Goal: Information Seeking & Learning: Learn about a topic

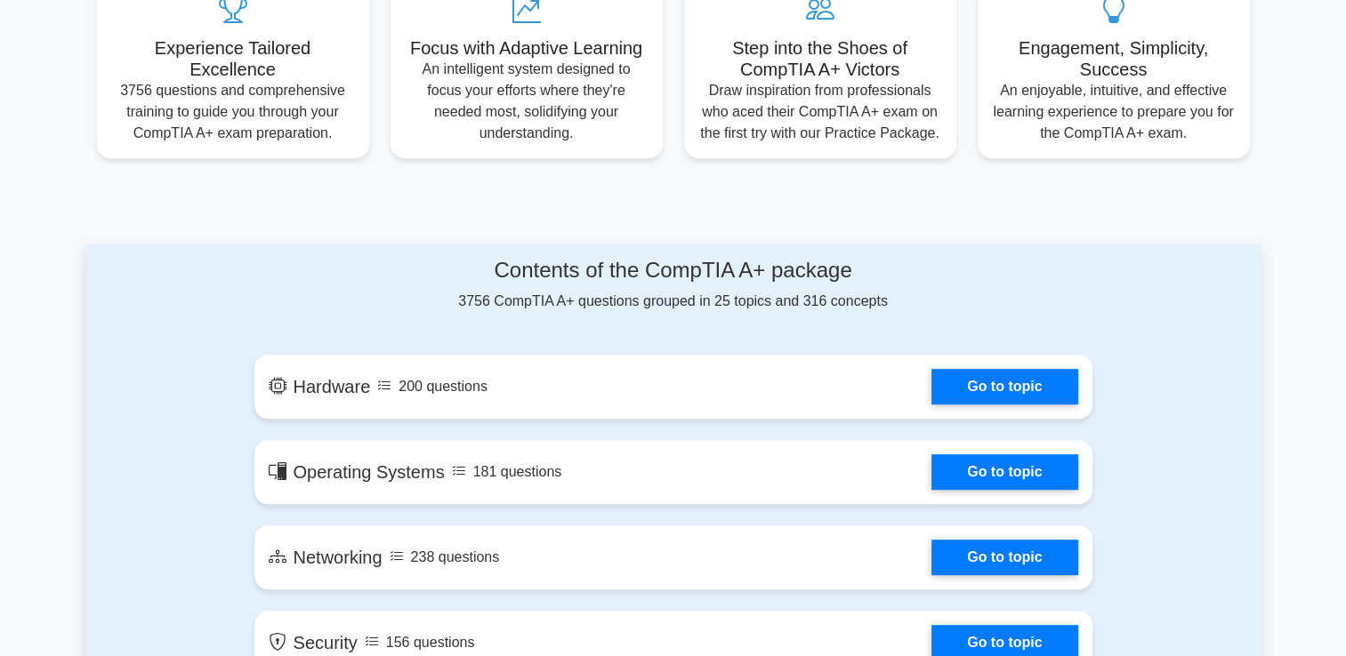
scroll to position [841, 0]
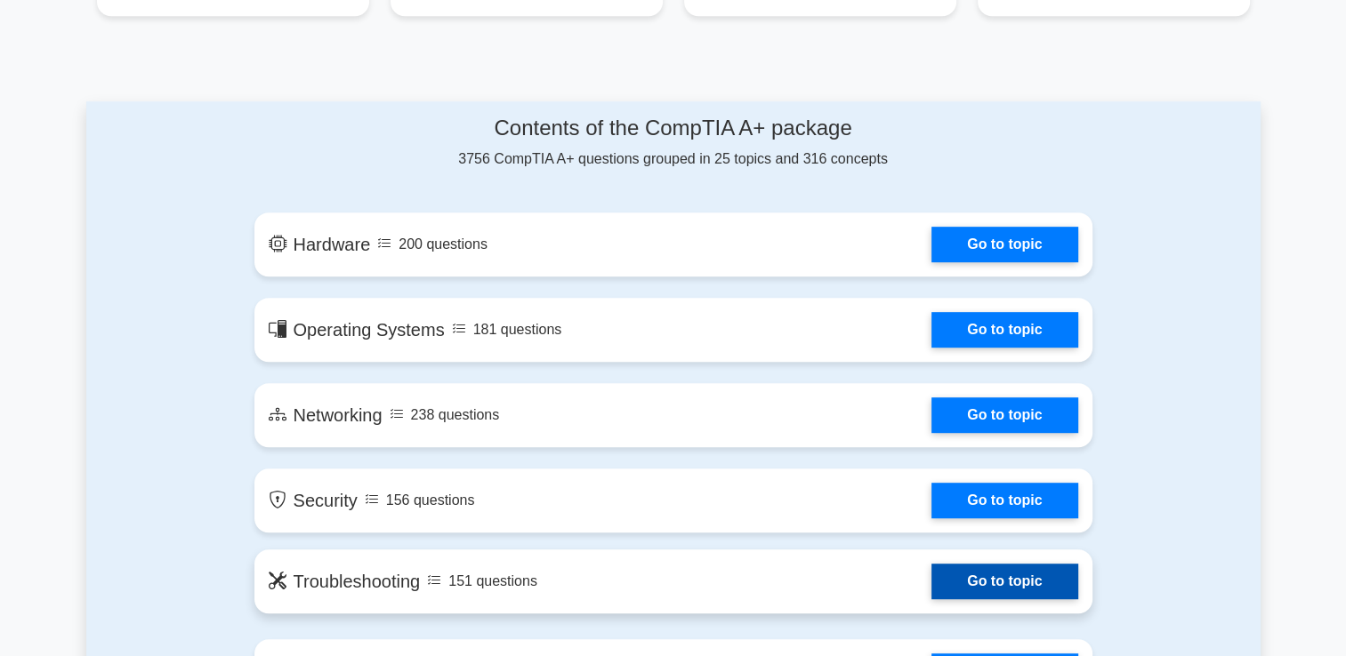
click at [931, 585] on link "Go to topic" at bounding box center [1004, 582] width 146 height 36
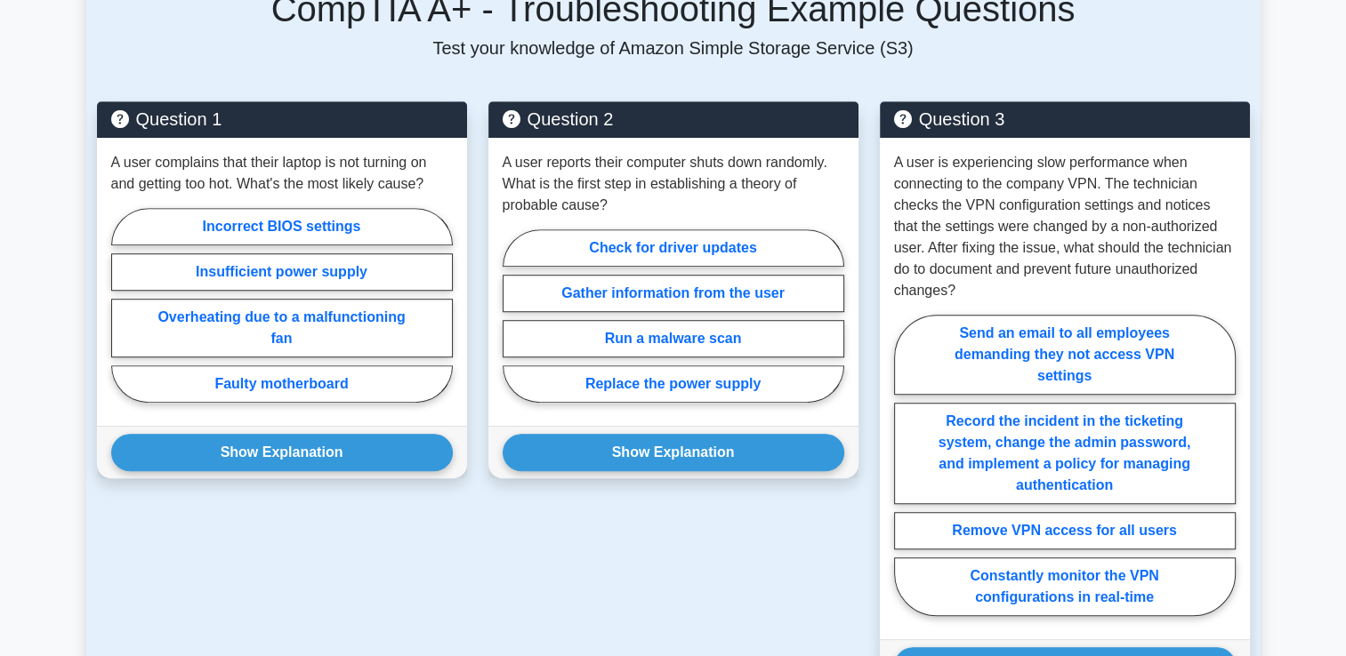
scroll to position [1256, 0]
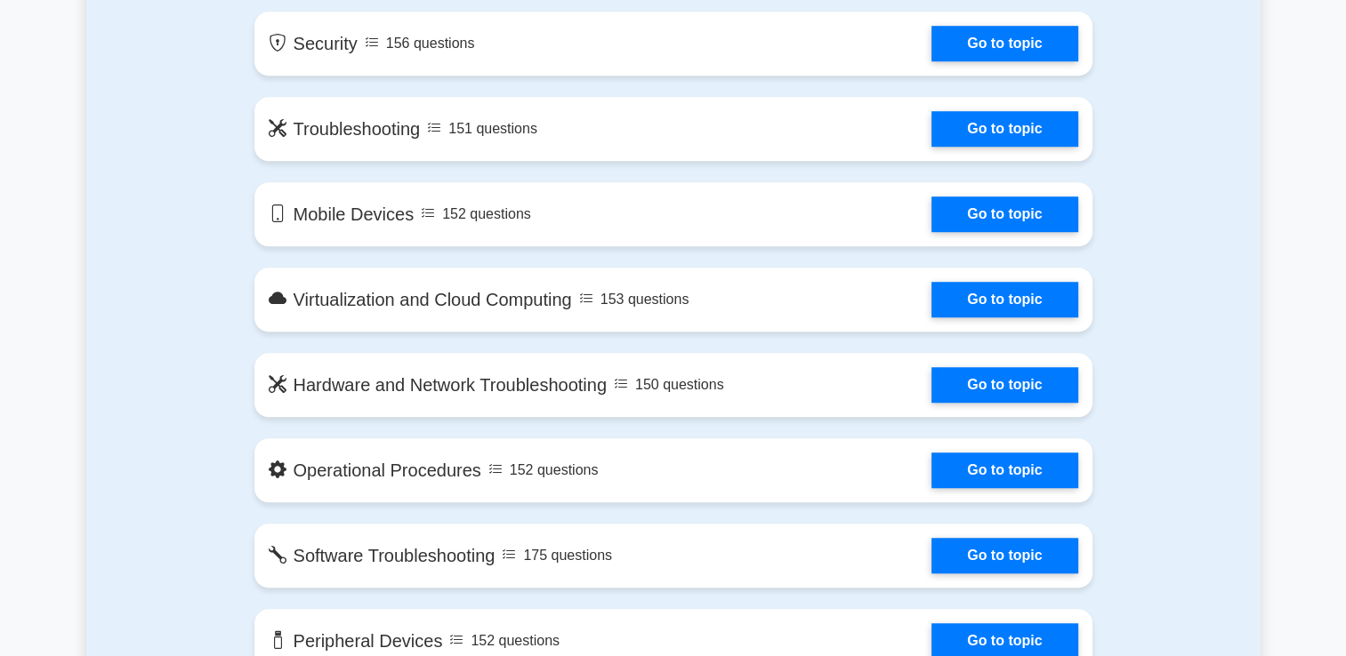
scroll to position [1304, 0]
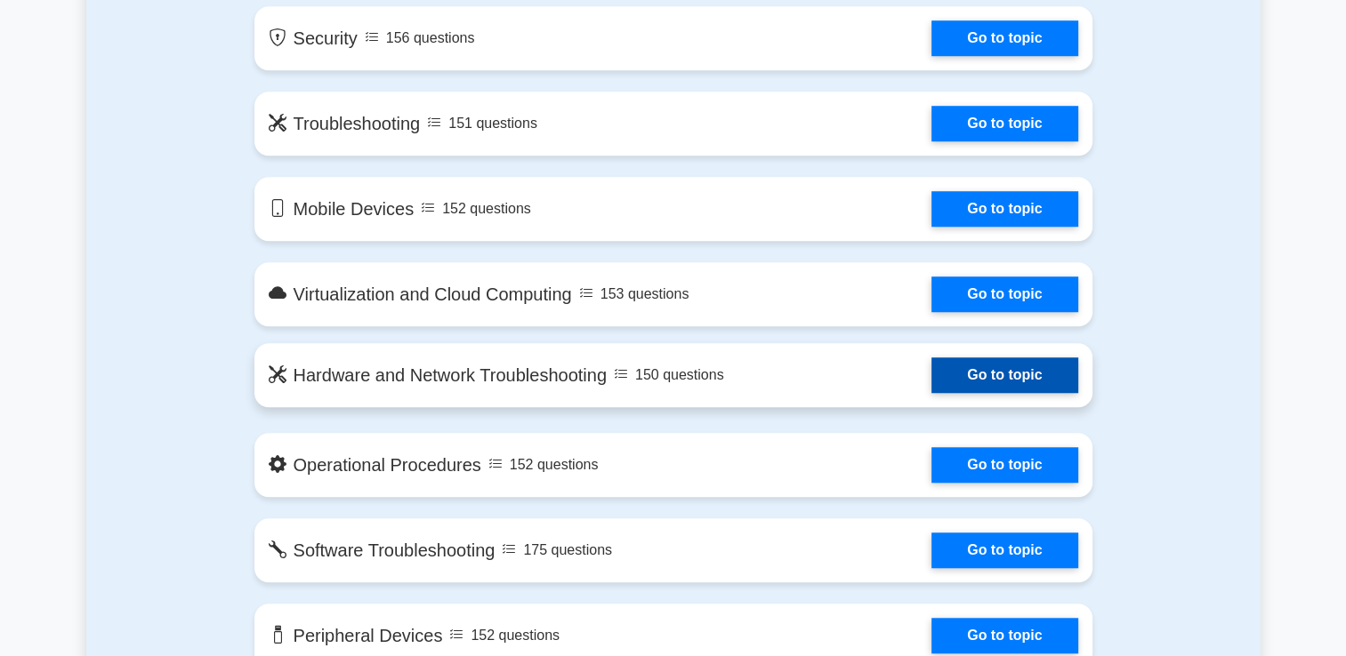
click at [931, 379] on link "Go to topic" at bounding box center [1004, 376] width 146 height 36
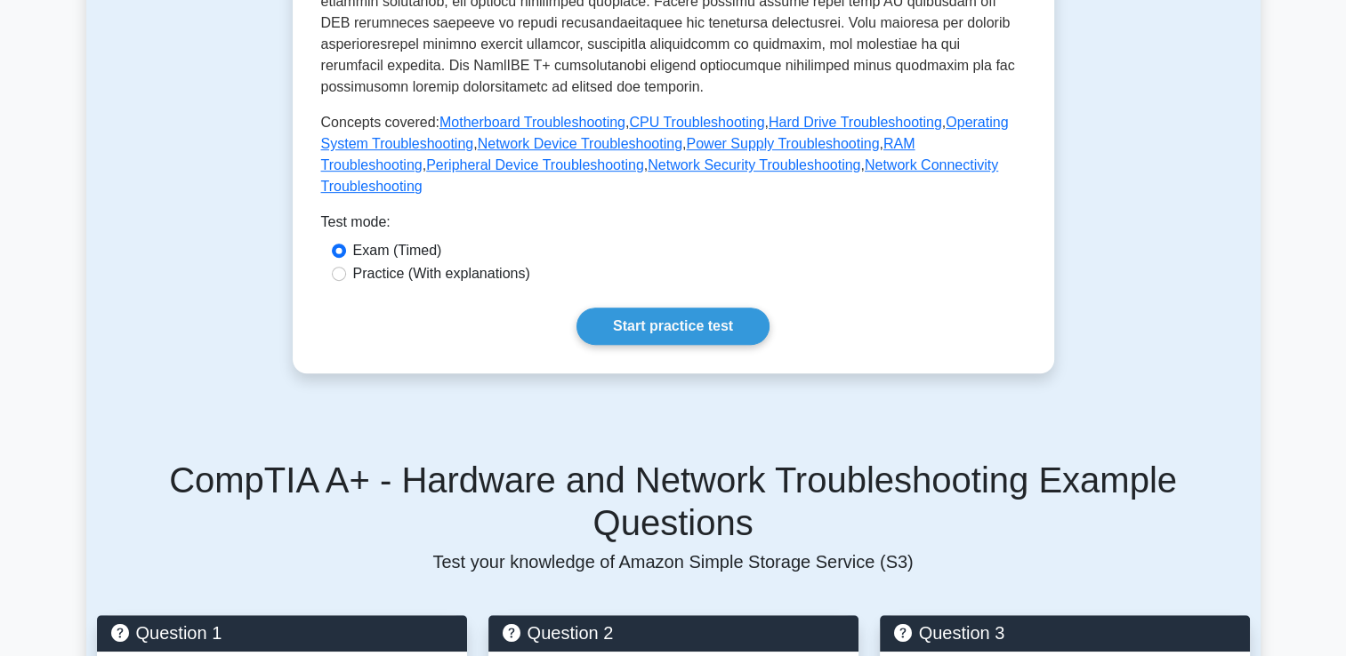
scroll to position [806, 0]
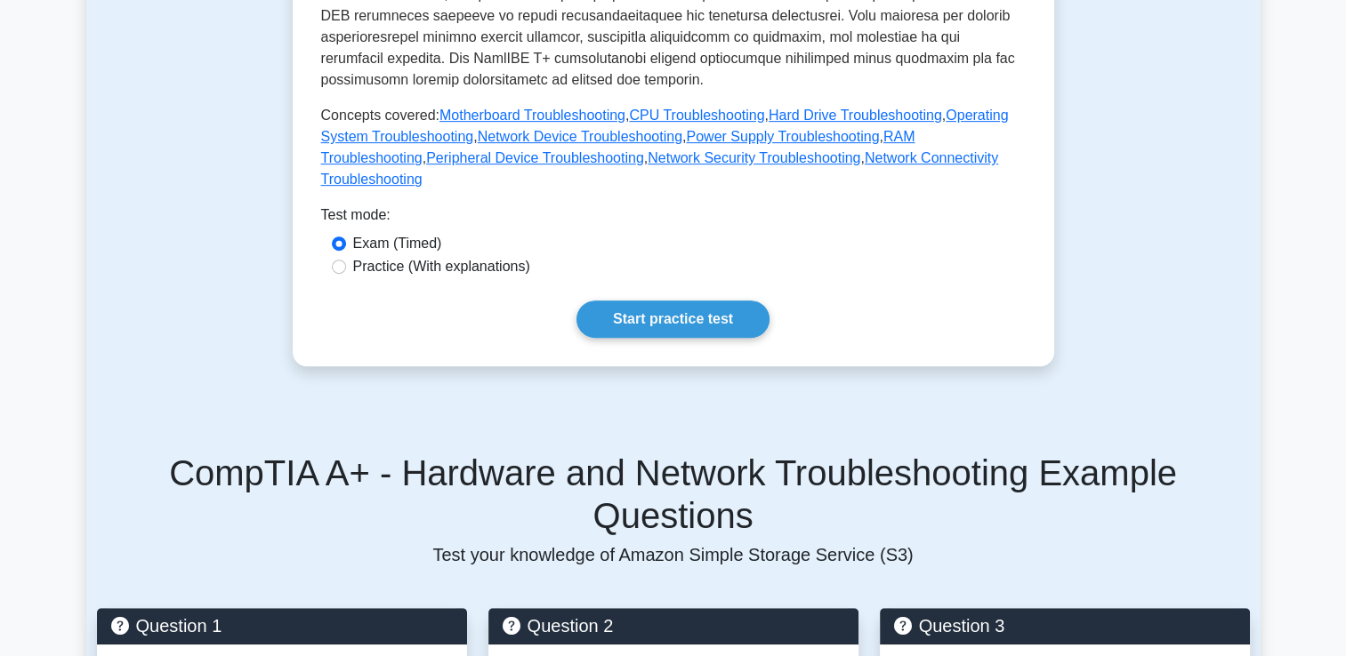
drag, startPoint x: 1352, startPoint y: 644, endPoint x: 1216, endPoint y: 265, distance: 402.6
click at [1216, 265] on div "Test Flashcards Hardware and Network Troubleshooting Identification and fixing …" at bounding box center [673, 510] width 1174 height 2362
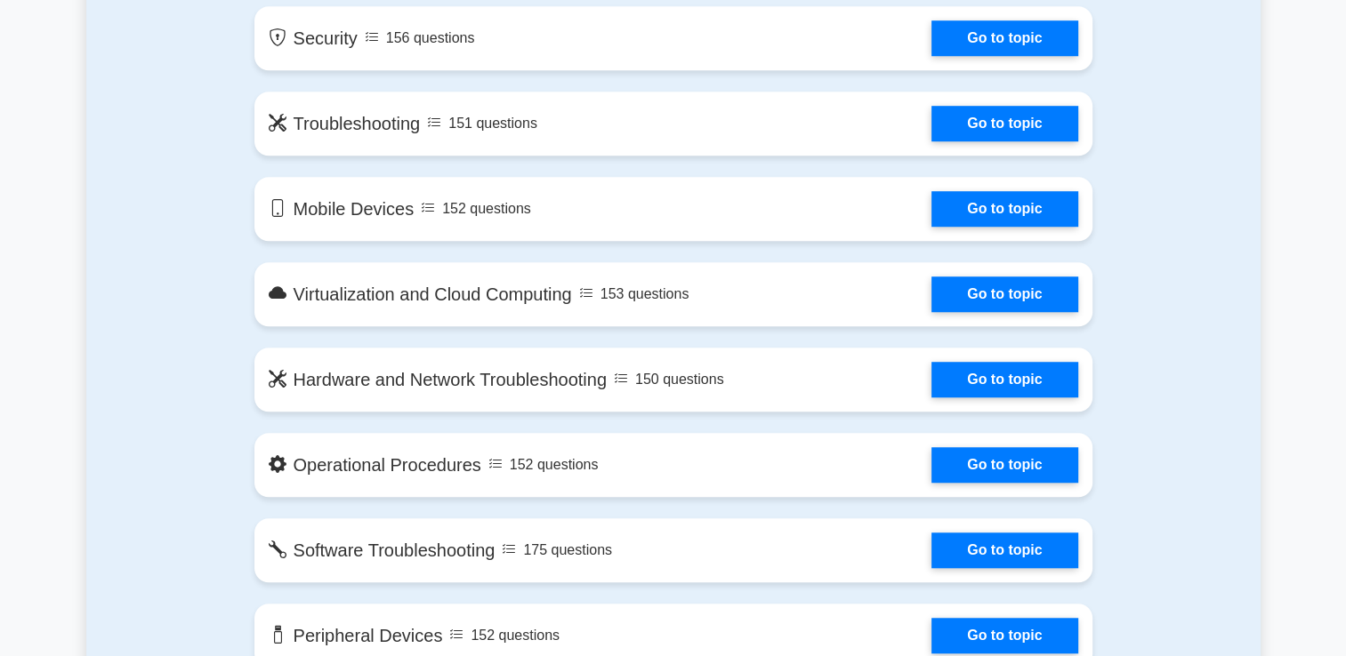
drag, startPoint x: 0, startPoint y: 0, endPoint x: 1142, endPoint y: 434, distance: 1221.7
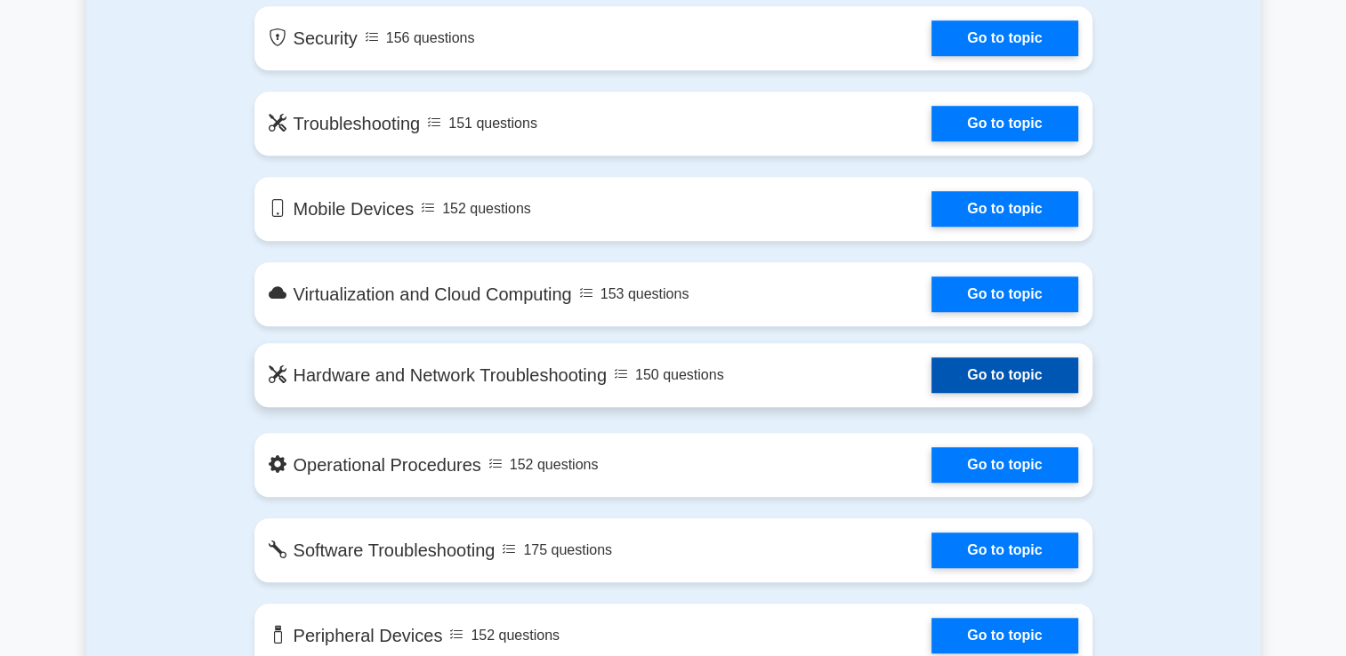
click at [1041, 381] on link "Go to topic" at bounding box center [1004, 376] width 146 height 36
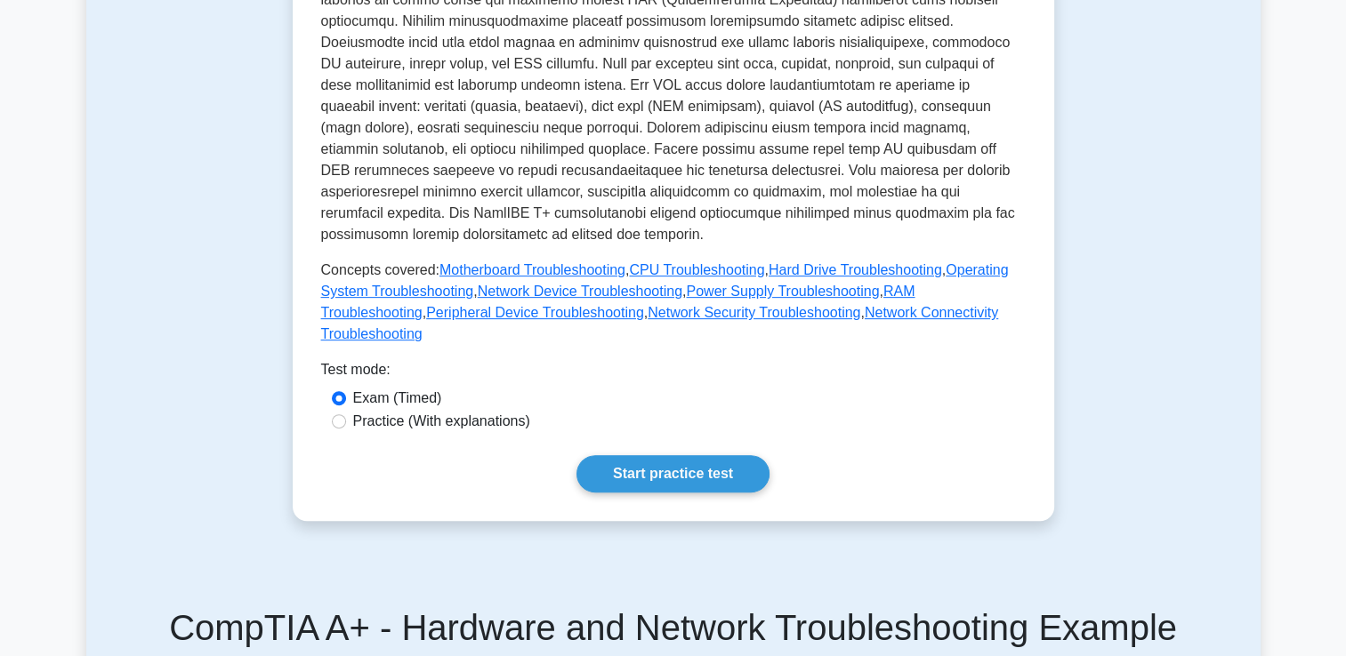
scroll to position [663, 0]
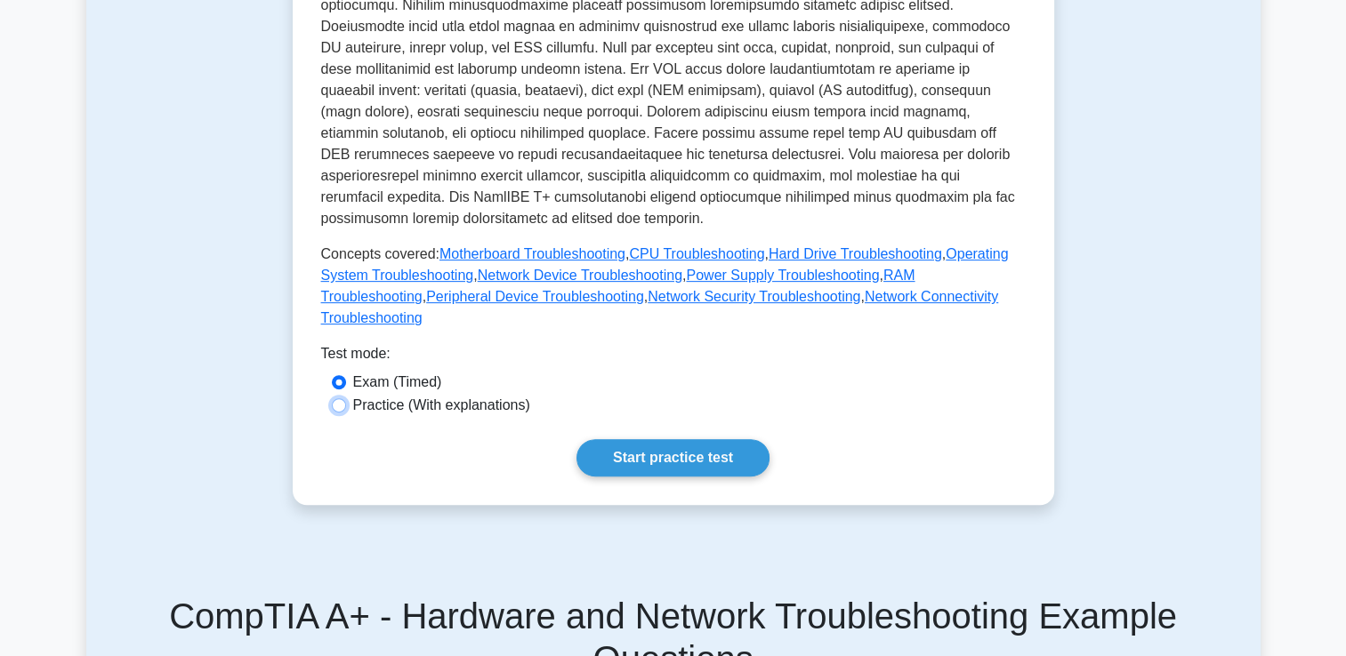
click at [339, 398] on input "Practice (With explanations)" at bounding box center [339, 405] width 14 height 14
radio input "true"
click at [730, 439] on link "Start practice test" at bounding box center [672, 457] width 193 height 37
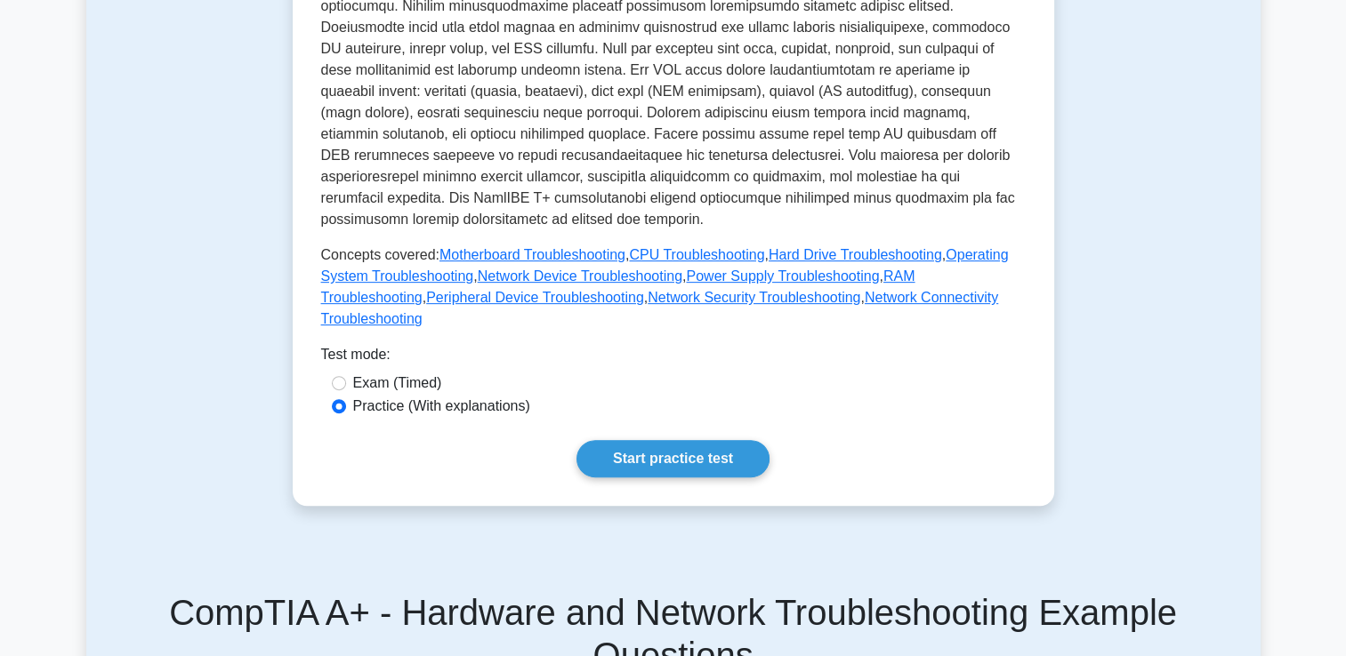
click at [1340, 53] on main "Back to CompTIA A+ (CompTIA A+) Test Flashcards Hardware and Network Troublesho…" at bounding box center [673, 632] width 1346 height 2483
